Goal: Find specific page/section: Find specific page/section

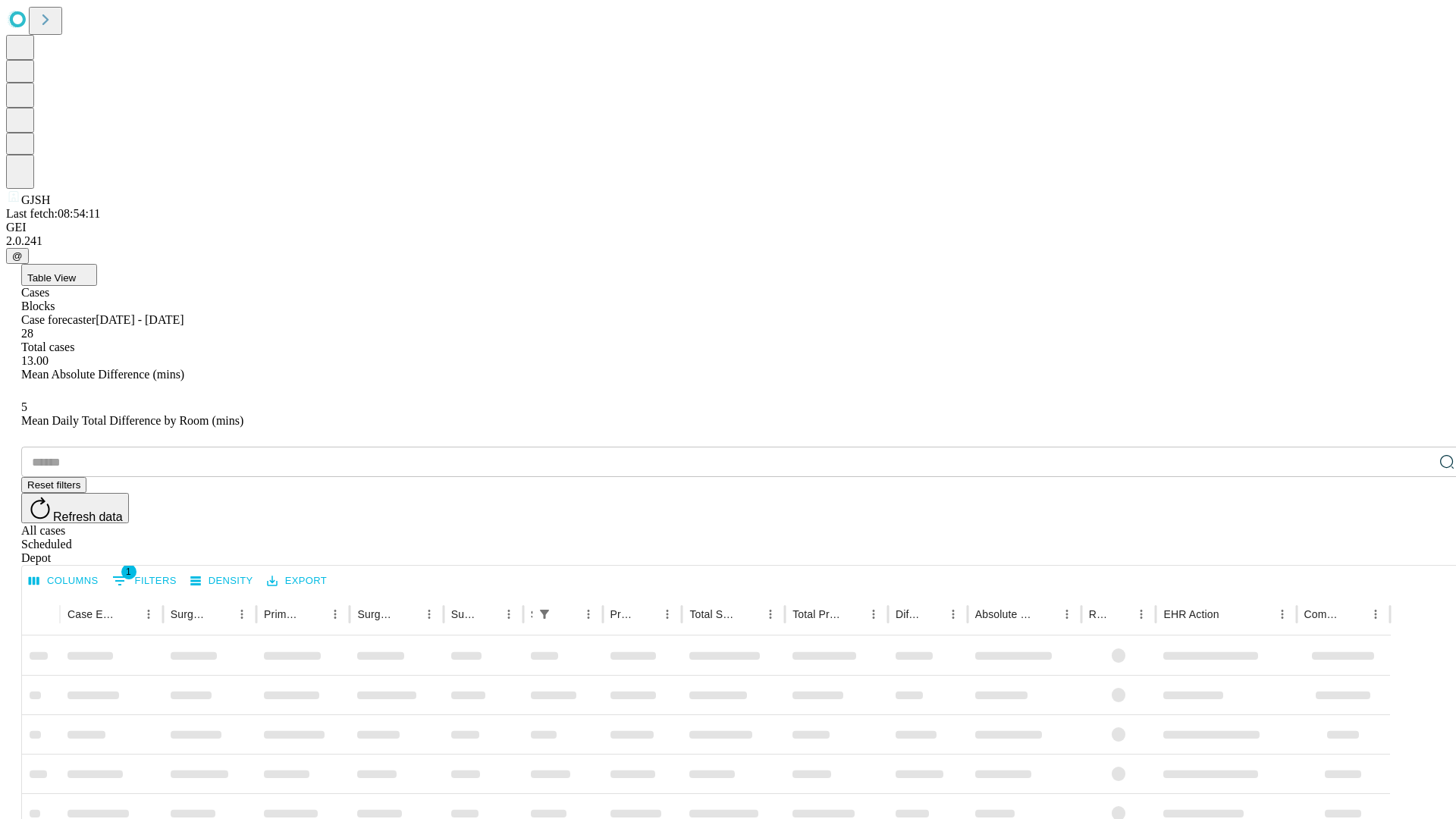
click at [1417, 551] on div "Depot" at bounding box center [744, 558] width 1444 height 13
click at [1293, 524] on div "All cases" at bounding box center [744, 530] width 1444 height 13
